Goal: Find specific page/section: Find specific page/section

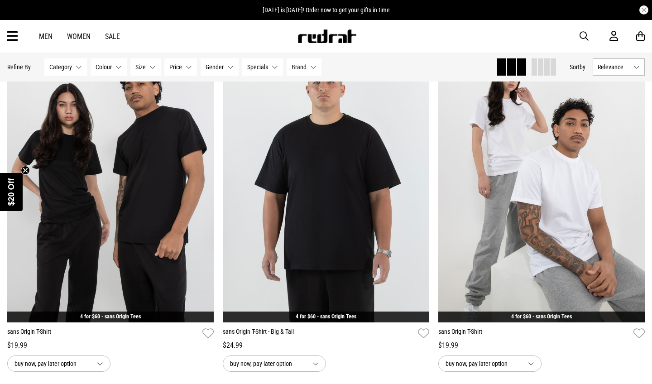
scroll to position [128, 0]
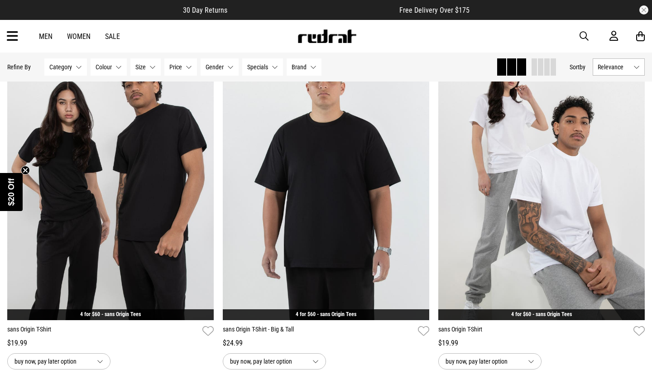
click at [16, 36] on icon at bounding box center [12, 36] width 11 height 15
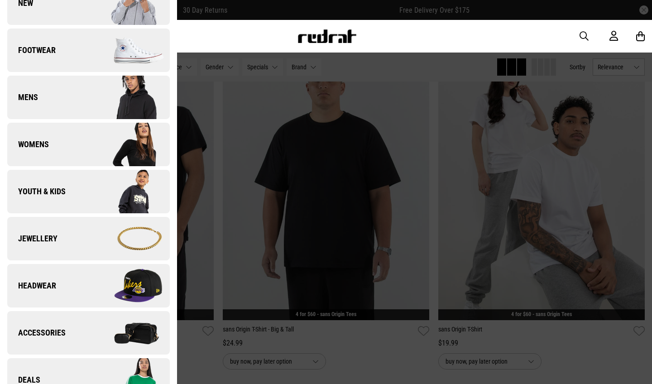
scroll to position [71, 0]
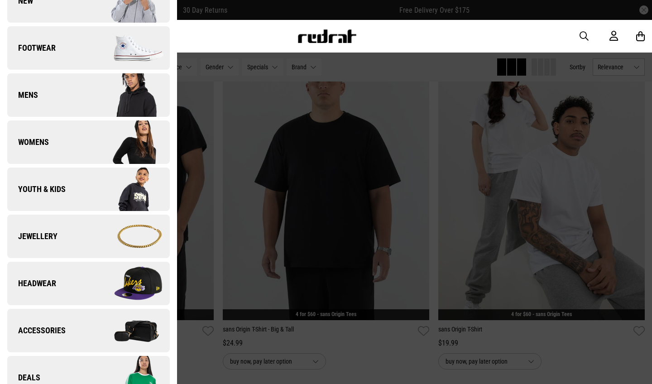
click at [89, 100] on img at bounding box center [128, 94] width 81 height 45
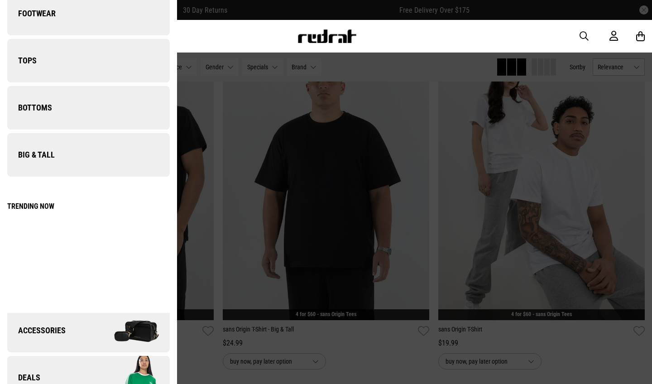
scroll to position [0, 0]
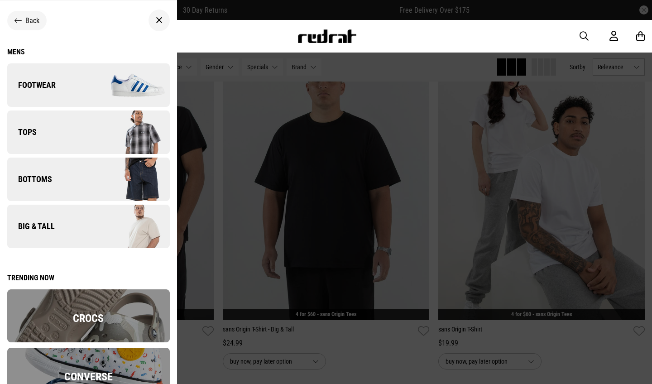
click at [98, 139] on img at bounding box center [128, 131] width 81 height 45
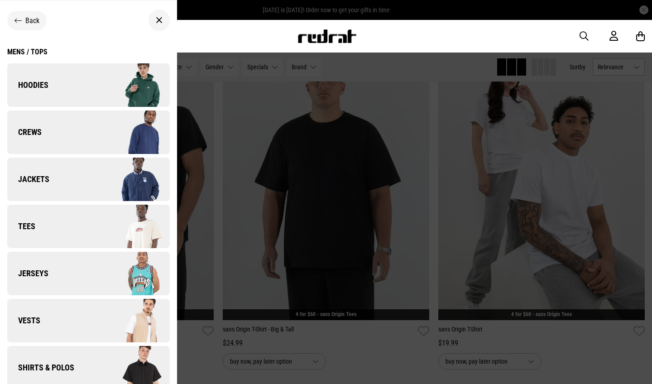
click at [71, 272] on link "Jerseys" at bounding box center [88, 273] width 162 height 43
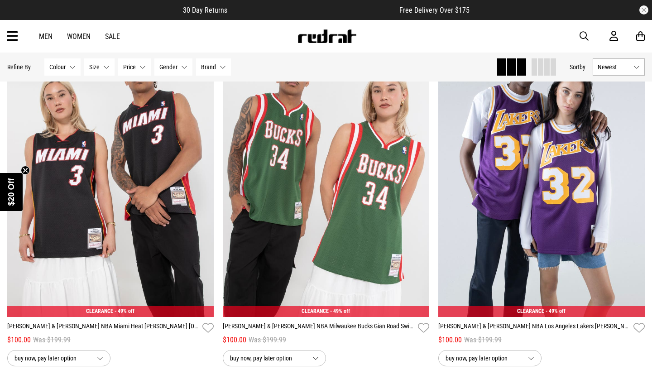
scroll to position [98, 0]
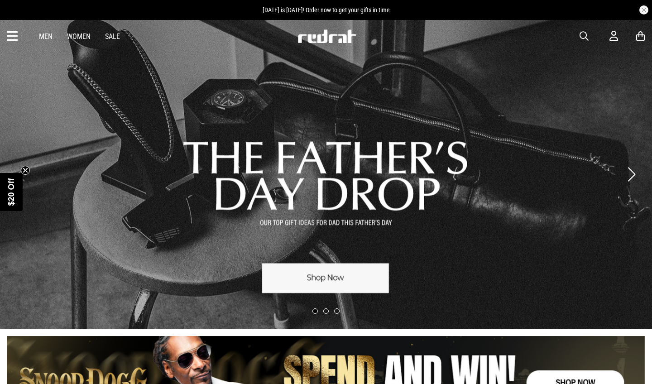
click at [8, 42] on icon at bounding box center [12, 36] width 11 height 15
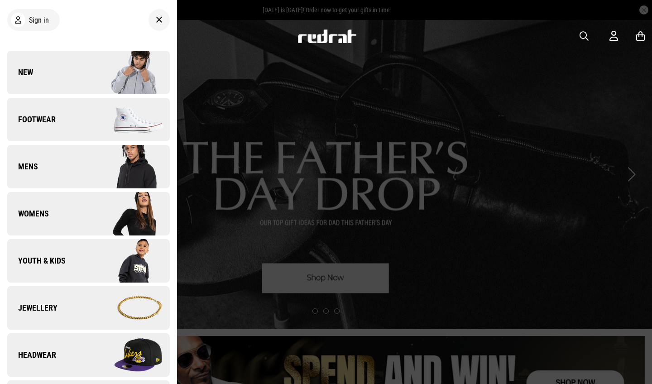
click at [55, 172] on link "Mens" at bounding box center [88, 166] width 162 height 43
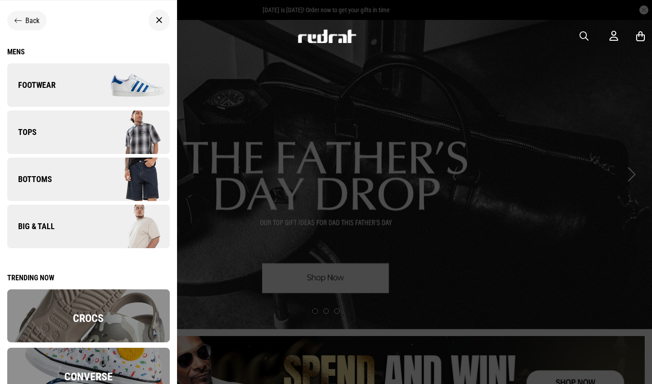
click at [82, 137] on link "Tops" at bounding box center [88, 131] width 162 height 43
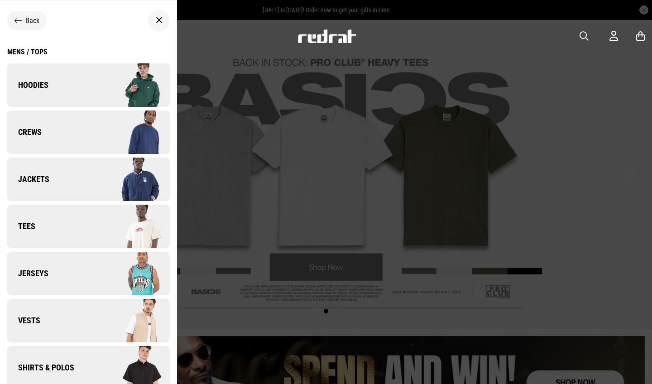
click at [88, 128] on link "Crews" at bounding box center [88, 131] width 162 height 43
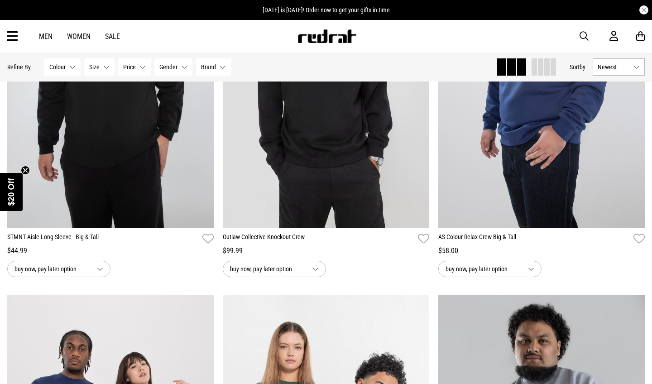
scroll to position [1069, 0]
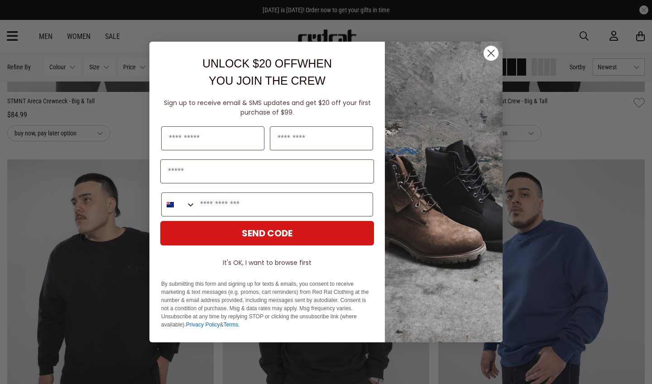
click at [491, 55] on circle "Close dialog" at bounding box center [490, 53] width 15 height 15
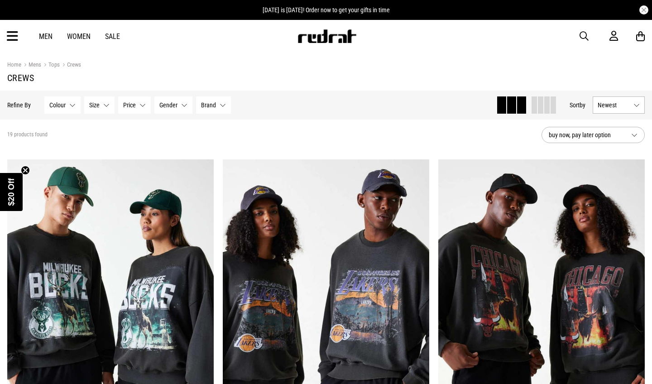
scroll to position [166, 0]
